Goal: Obtain resource: Obtain resource

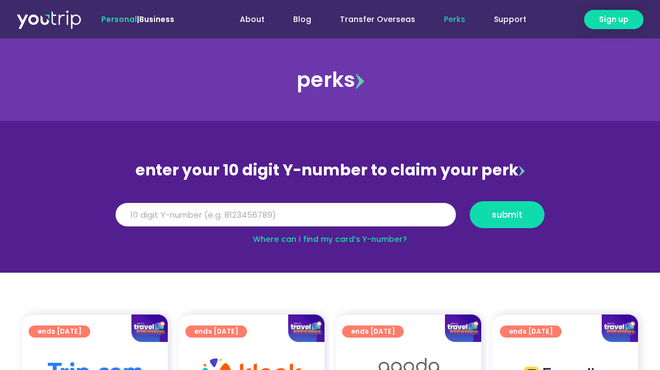
click at [184, 219] on input "Y Number" at bounding box center [285, 215] width 340 height 24
click at [498, 211] on span "submit" at bounding box center [507, 215] width 31 height 8
drag, startPoint x: 210, startPoint y: 216, endPoint x: 79, endPoint y: 208, distance: 131.1
click at [79, 208] on section "enter your 10 digit Y-number to claim your perk Y Number 5162400071779032 submi…" at bounding box center [330, 197] width 660 height 152
type input "8191657334"
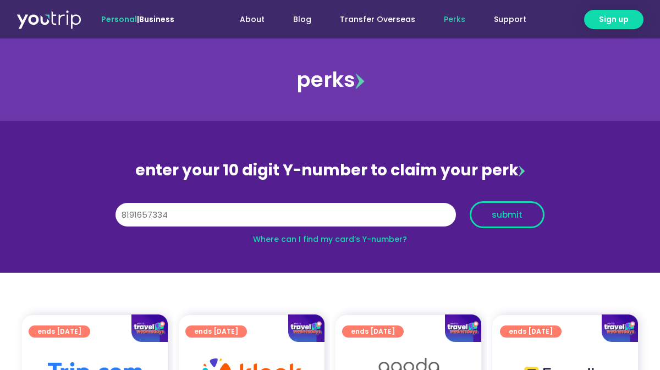
click at [511, 219] on span "submit" at bounding box center [507, 215] width 31 height 8
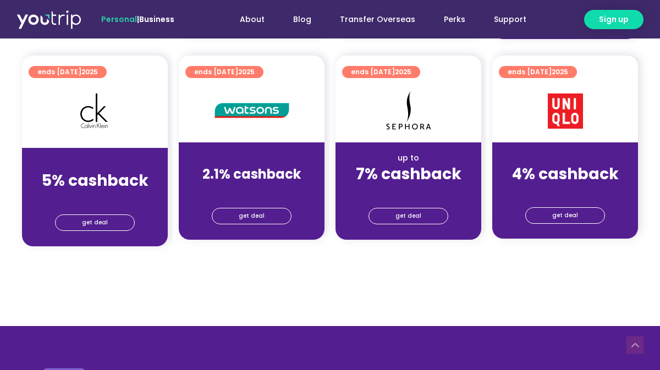
scroll to position [869, 0]
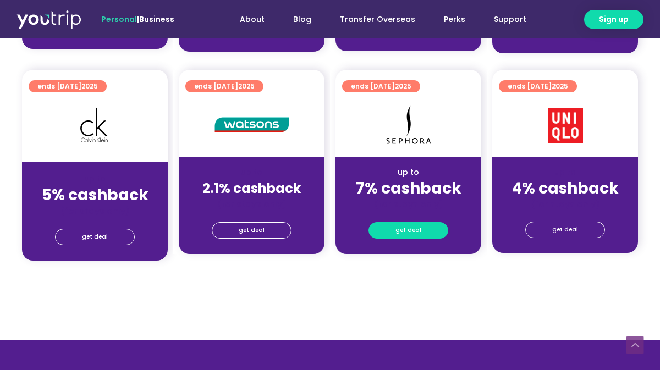
click at [415, 235] on span "get deal" at bounding box center [408, 230] width 26 height 15
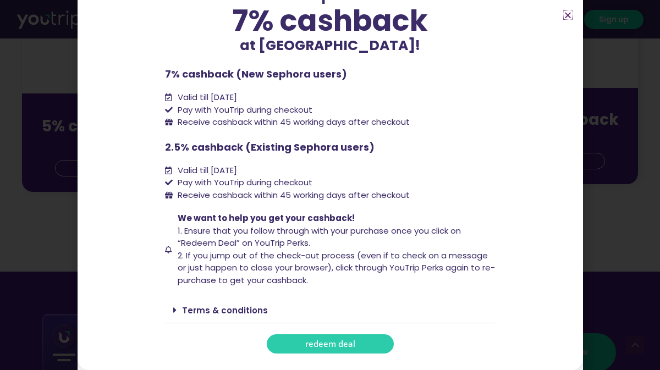
scroll to position [940, 0]
click at [567, 16] on icon "Close" at bounding box center [568, 15] width 8 height 8
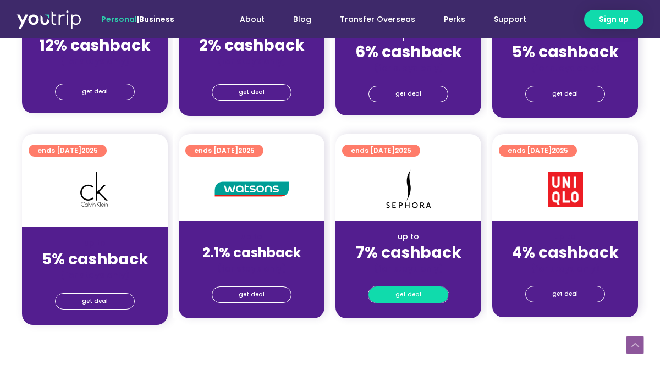
scroll to position [805, 0]
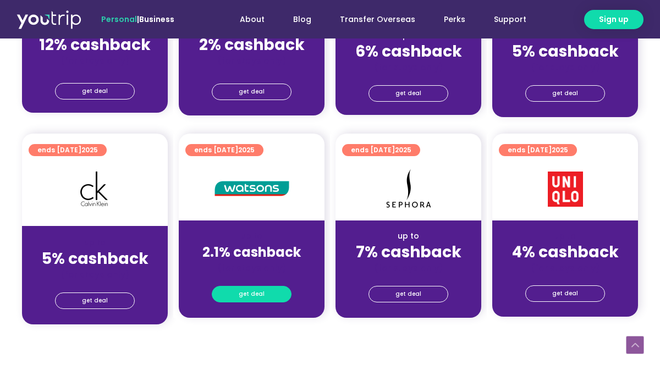
click at [240, 295] on span "get deal" at bounding box center [252, 293] width 26 height 15
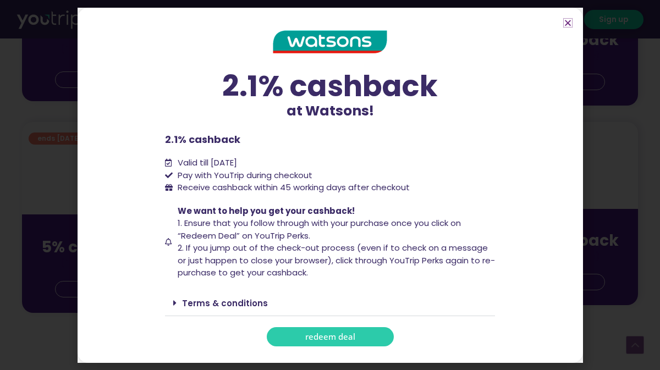
scroll to position [818, 0]
click at [176, 307] on icon at bounding box center [174, 303] width 3 height 9
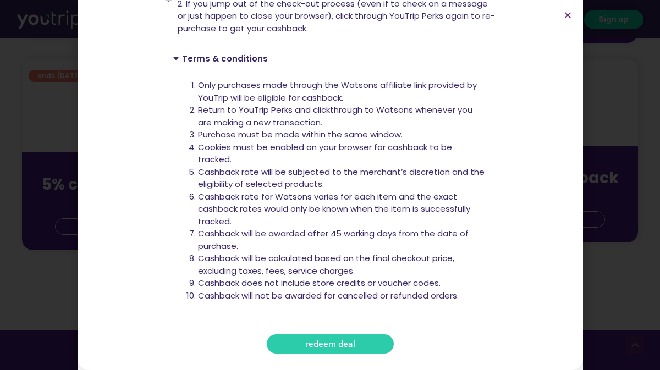
scroll to position [0, 0]
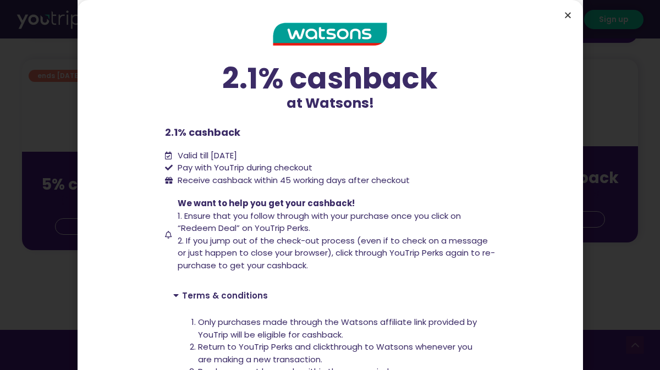
click at [569, 15] on icon "Close" at bounding box center [568, 15] width 8 height 8
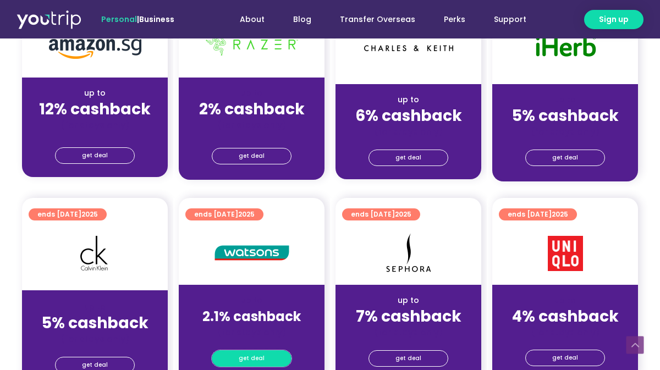
scroll to position [814, 0]
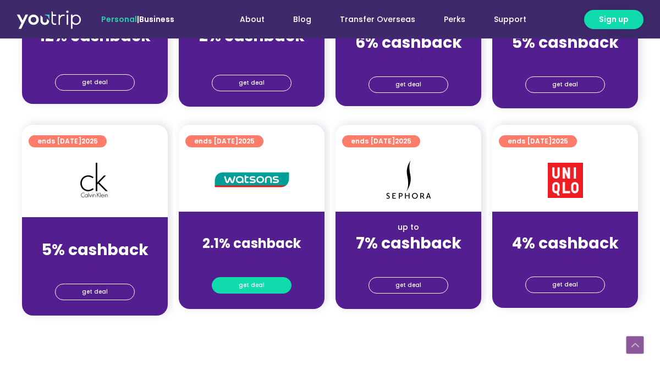
click at [249, 278] on span "get deal" at bounding box center [252, 285] width 26 height 15
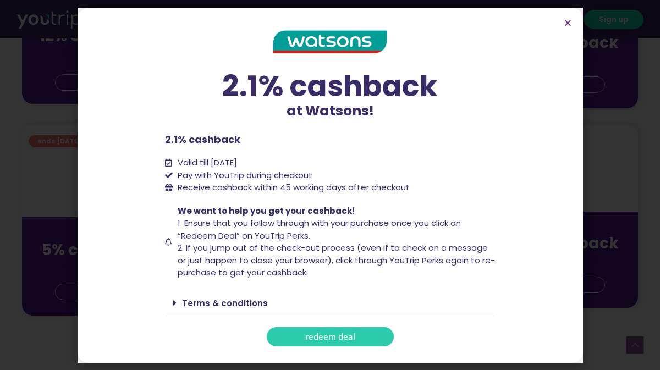
click at [352, 335] on span "redeem deal" at bounding box center [330, 337] width 50 height 8
